Goal: Use online tool/utility: Utilize a website feature to perform a specific function

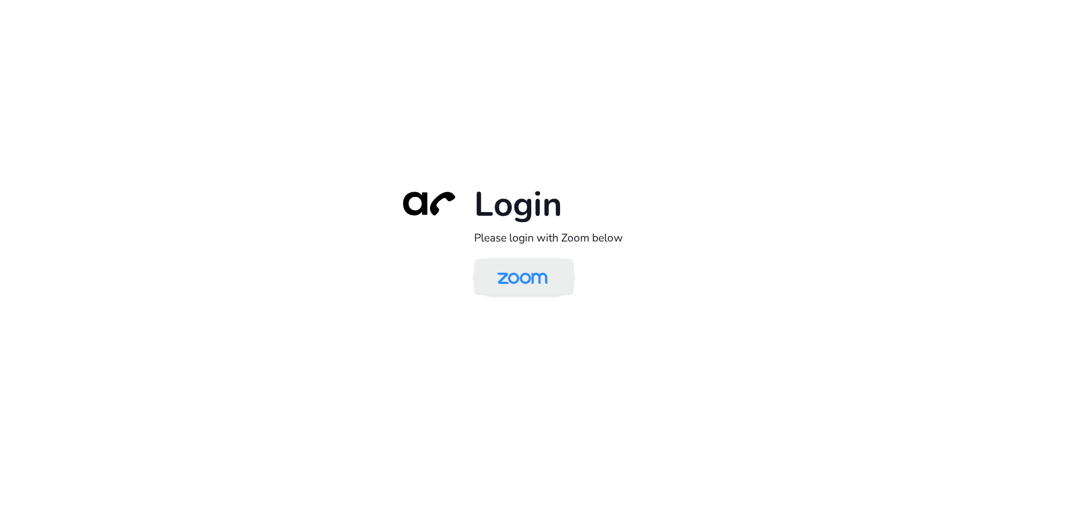
drag, startPoint x: 538, startPoint y: 276, endPoint x: 567, endPoint y: 288, distance: 31.6
click at [538, 276] on img at bounding box center [522, 278] width 72 height 34
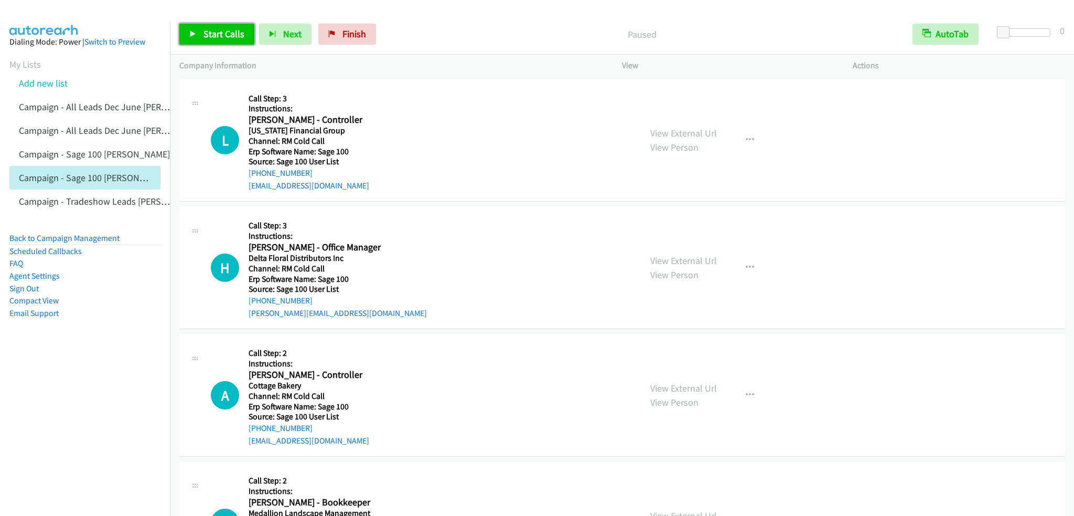
click at [228, 38] on span "Start Calls" at bounding box center [223, 34] width 41 height 12
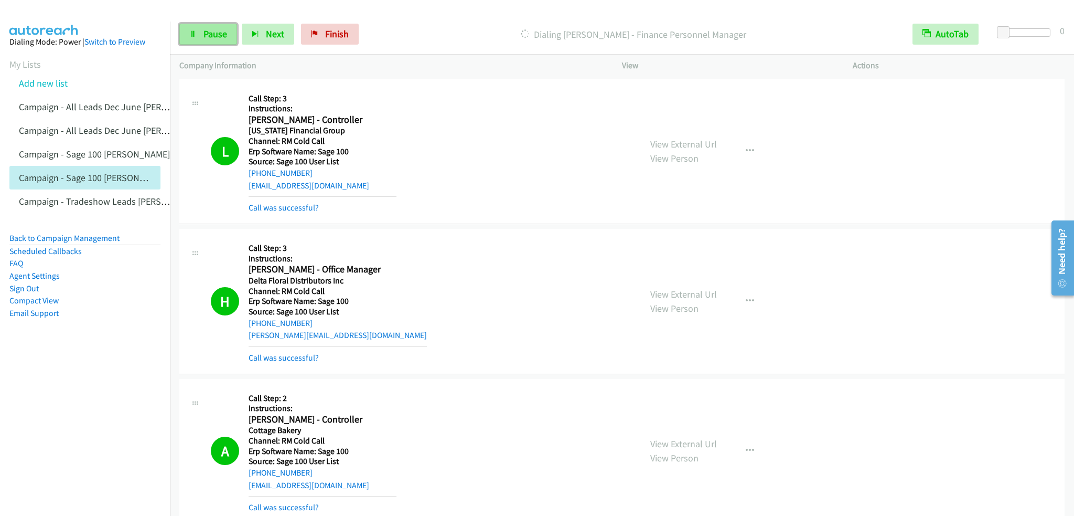
click at [229, 37] on link "Pause" at bounding box center [208, 34] width 58 height 21
drag, startPoint x: 226, startPoint y: 34, endPoint x: 227, endPoint y: 2, distance: 32.0
click at [226, 33] on span "Start Calls" at bounding box center [223, 34] width 41 height 12
click at [227, 34] on link "Pause" at bounding box center [208, 34] width 58 height 21
click at [212, 35] on span "Start Calls" at bounding box center [223, 34] width 41 height 12
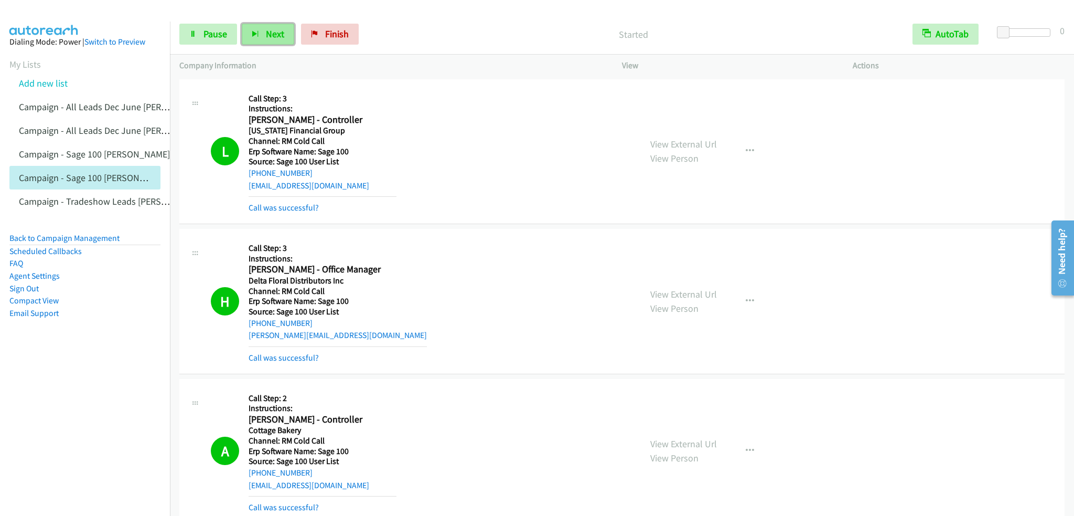
click at [272, 29] on span "Next" at bounding box center [275, 34] width 18 height 12
click at [266, 25] on button "Next" at bounding box center [268, 34] width 52 height 21
click at [269, 33] on span "Next" at bounding box center [275, 34] width 18 height 12
click at [203, 35] on span "Pause" at bounding box center [215, 34] width 24 height 12
click at [219, 33] on span "Start Calls" at bounding box center [223, 34] width 41 height 12
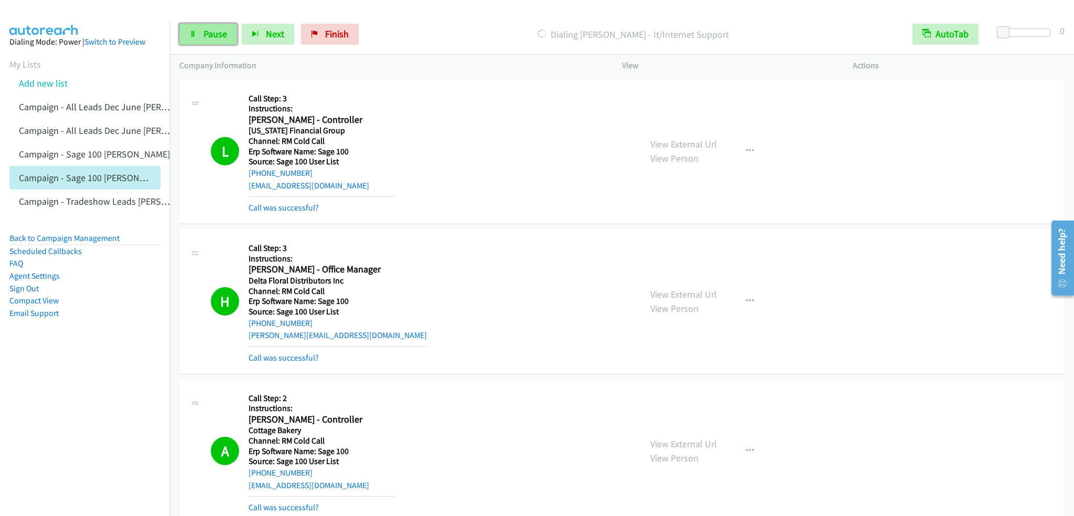
click at [218, 40] on link "Pause" at bounding box center [208, 34] width 58 height 21
click at [223, 37] on span "Start Calls" at bounding box center [223, 34] width 41 height 12
click at [216, 40] on link "Pause" at bounding box center [208, 34] width 58 height 21
click at [216, 30] on span "Start Calls" at bounding box center [223, 34] width 41 height 12
click at [216, 29] on span "Pause" at bounding box center [215, 34] width 24 height 12
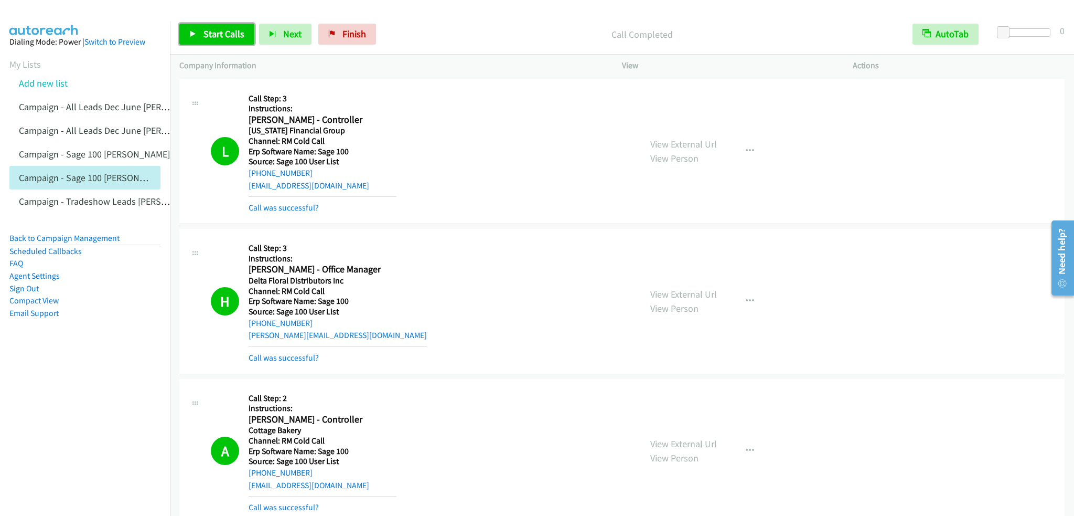
click at [231, 37] on span "Start Calls" at bounding box center [223, 34] width 41 height 12
click at [216, 37] on span "Pause" at bounding box center [215, 34] width 24 height 12
click at [216, 37] on span "Start Calls" at bounding box center [223, 34] width 41 height 12
click at [248, 34] on button "Next" at bounding box center [268, 34] width 52 height 21
click at [258, 29] on button "Next" at bounding box center [268, 34] width 52 height 21
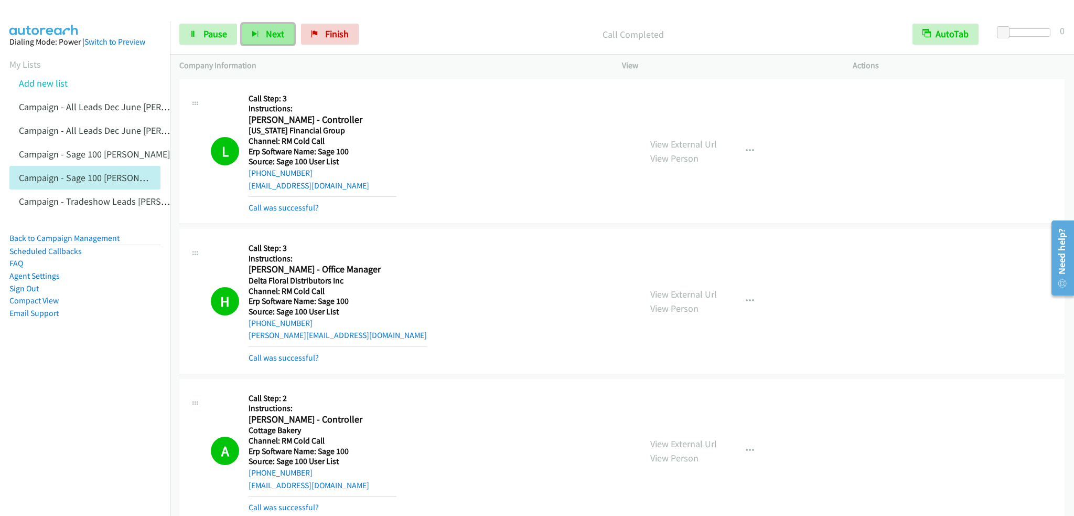
click at [278, 30] on span "Next" at bounding box center [275, 34] width 18 height 12
click at [217, 27] on link "Pause" at bounding box center [208, 34] width 58 height 21
click at [221, 33] on span "Start Calls" at bounding box center [223, 34] width 41 height 12
click at [66, 235] on link "Back to Campaign Management" at bounding box center [64, 238] width 110 height 10
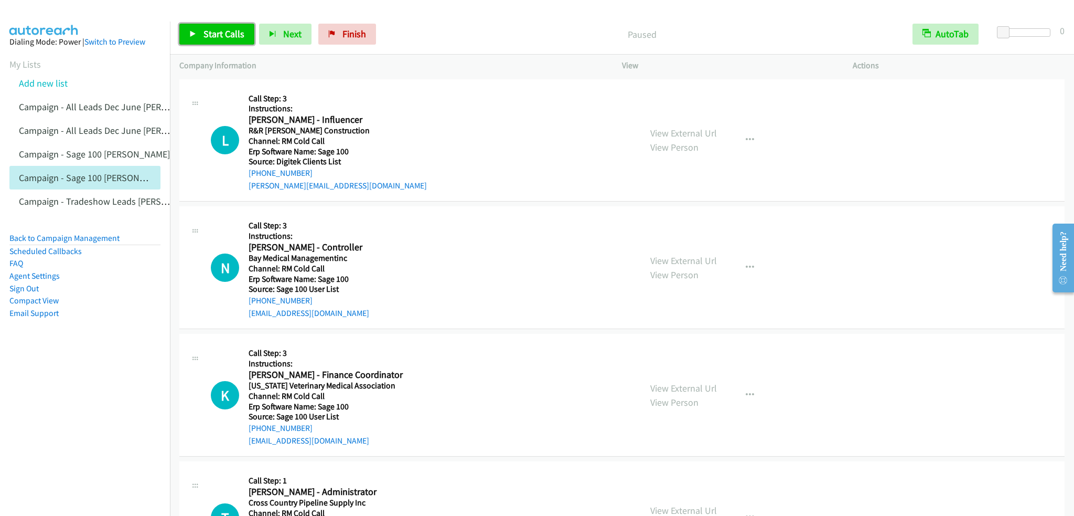
click at [209, 38] on span "Start Calls" at bounding box center [223, 34] width 41 height 12
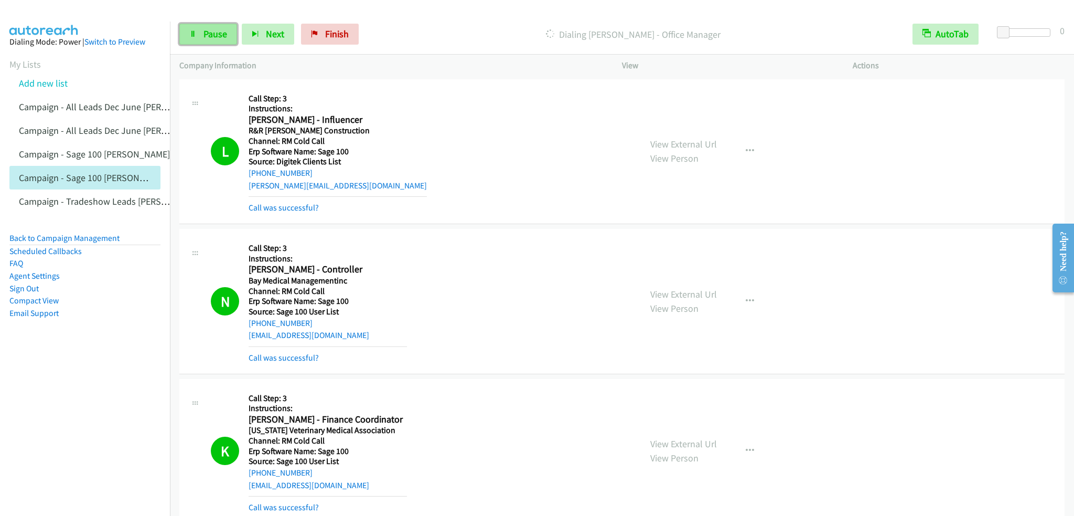
click at [204, 39] on link "Pause" at bounding box center [208, 34] width 58 height 21
click at [214, 28] on span "Start Calls" at bounding box center [223, 34] width 41 height 12
click at [227, 37] on link "Pause" at bounding box center [208, 34] width 58 height 21
click at [206, 37] on span "Start Calls" at bounding box center [223, 34] width 41 height 12
click at [203, 22] on div "Start Calls Pause Next Finish Dialing Les Denherder - President AutoTab AutoTab…" at bounding box center [622, 34] width 904 height 40
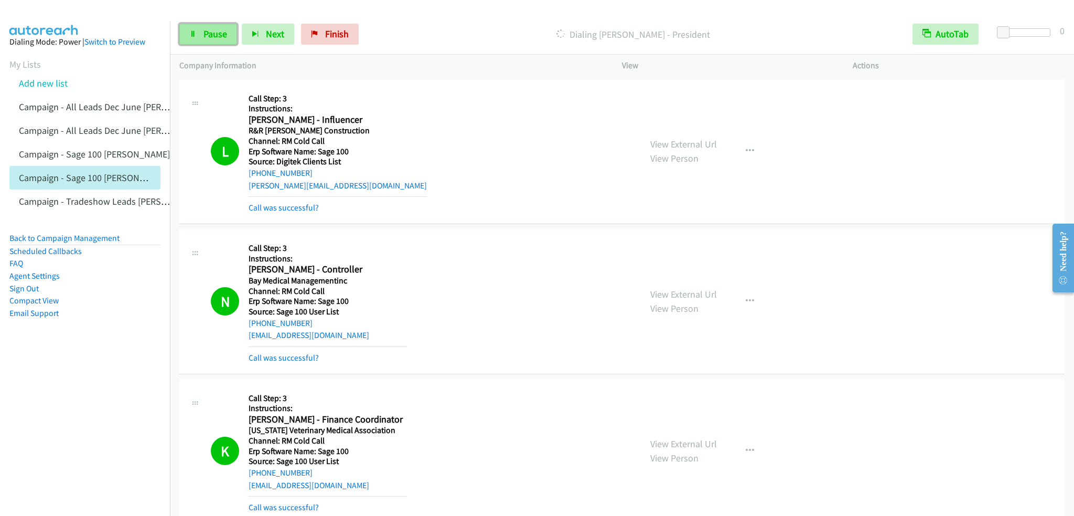
click at [209, 31] on span "Pause" at bounding box center [215, 34] width 24 height 12
click at [205, 31] on span "Start Calls" at bounding box center [223, 34] width 41 height 12
